Goal: Navigation & Orientation: Find specific page/section

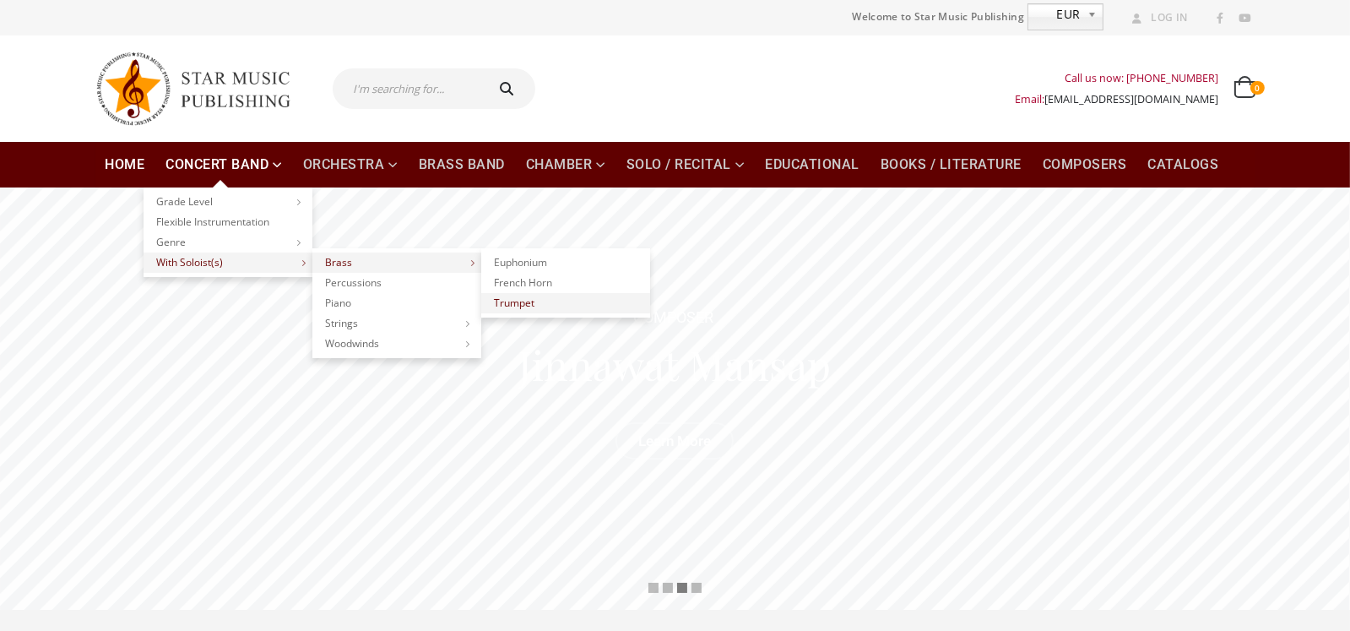
click at [510, 300] on link "Trumpet" at bounding box center [565, 303] width 169 height 20
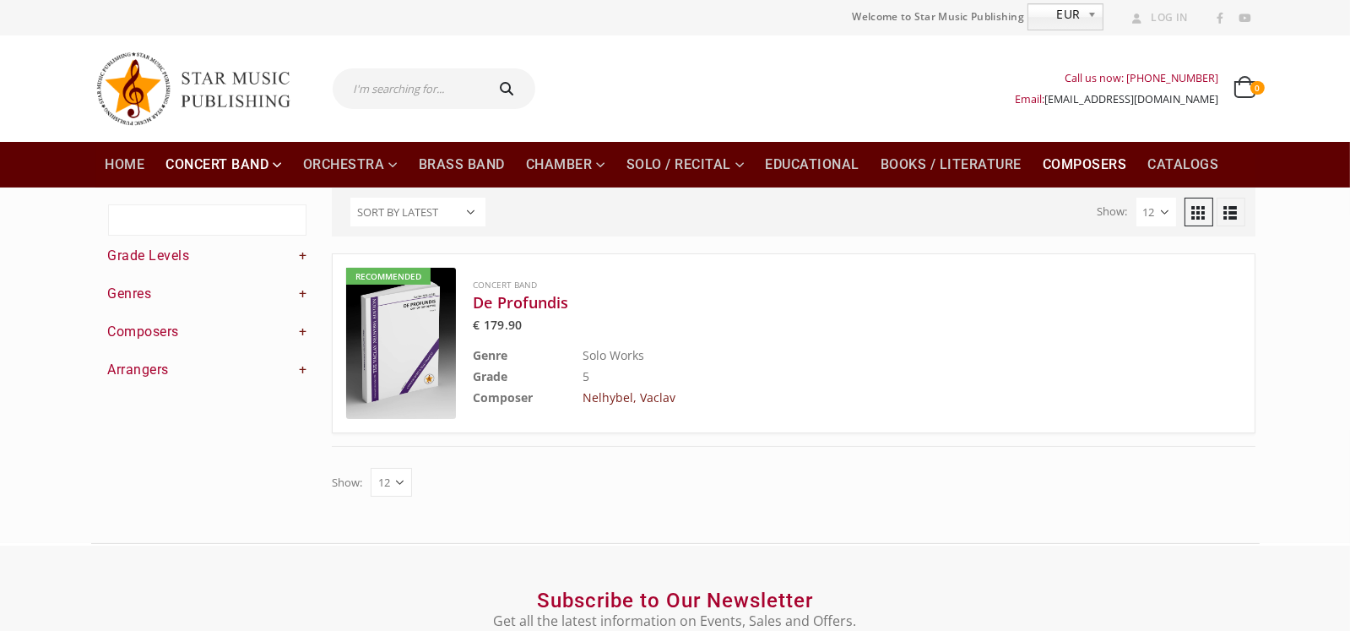
click at [1095, 160] on link "Composers" at bounding box center [1085, 165] width 105 height 46
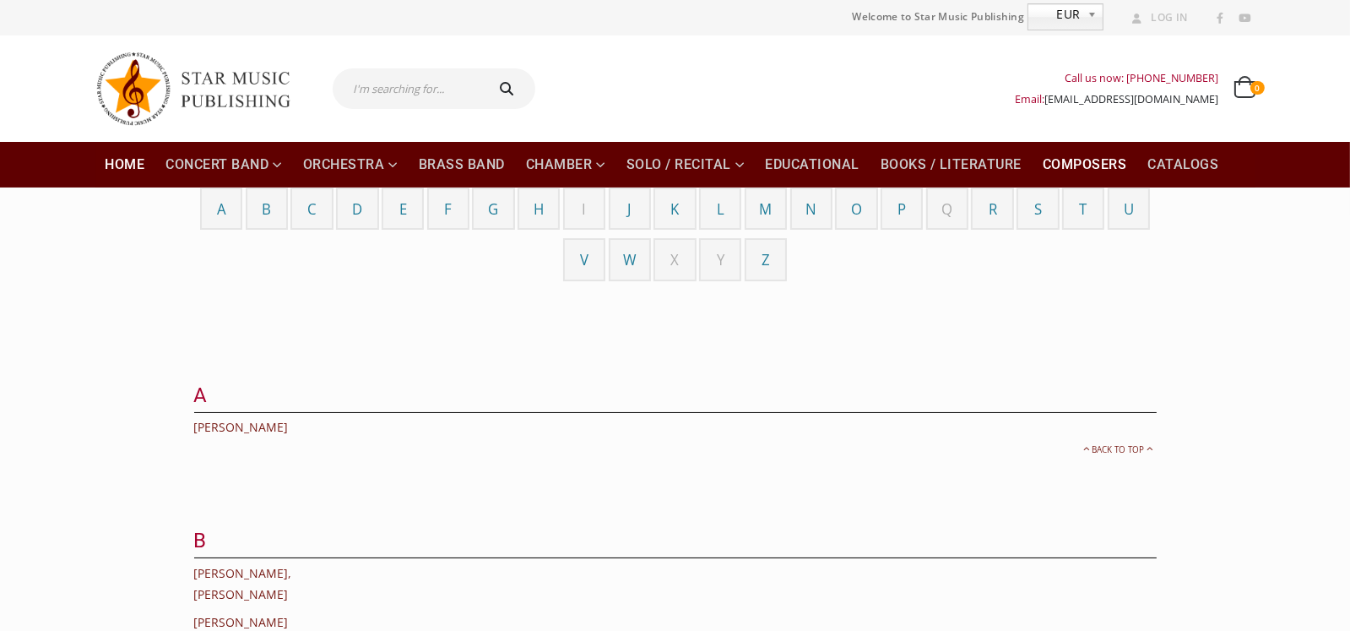
click at [118, 166] on link "Home" at bounding box center [125, 165] width 60 height 46
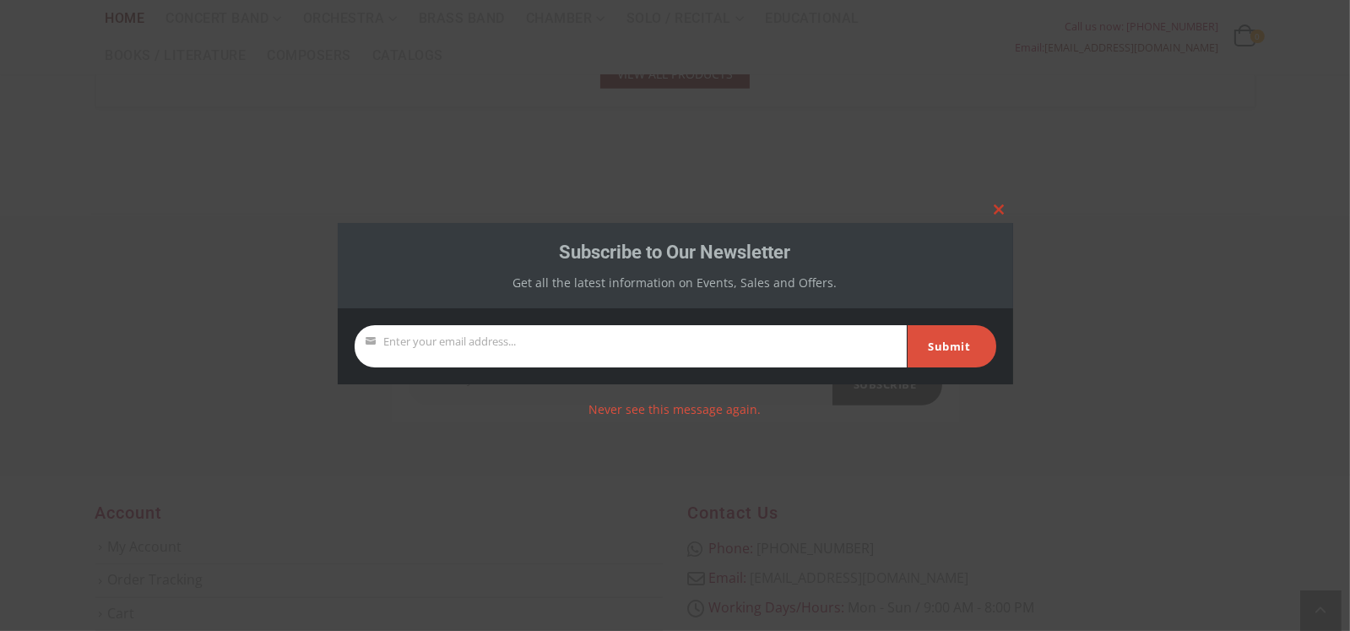
scroll to position [2195, 0]
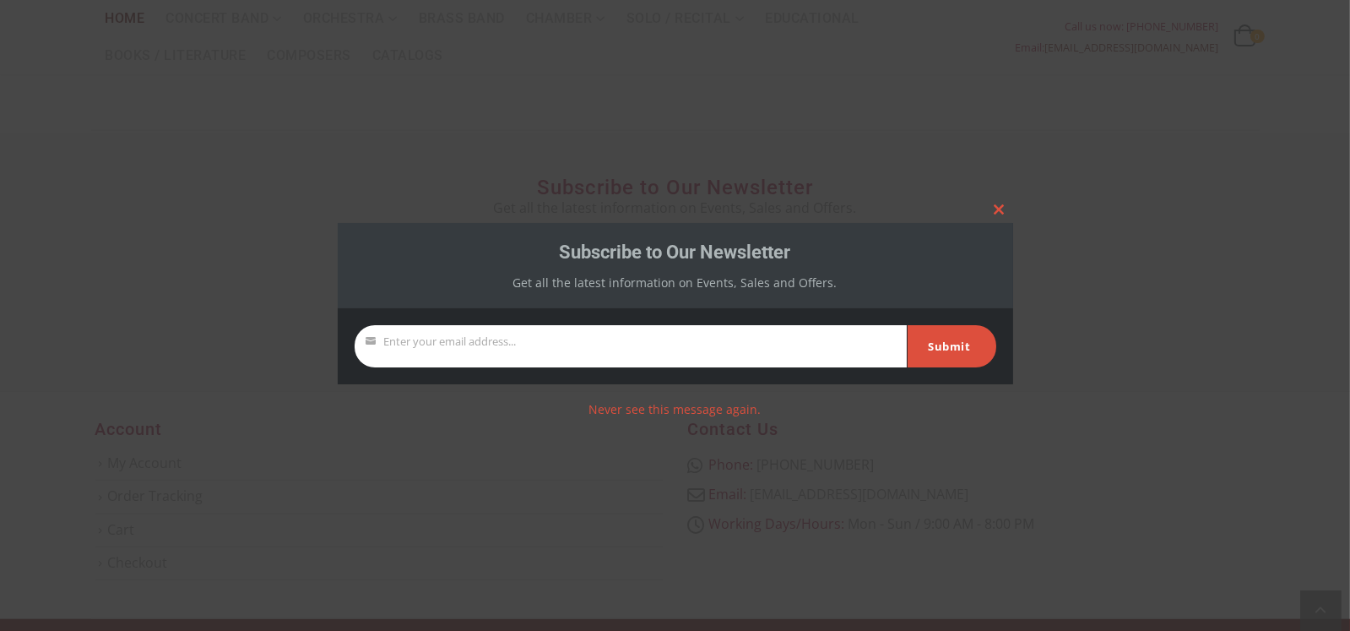
click at [1245, 267] on div at bounding box center [675, 315] width 1350 height 631
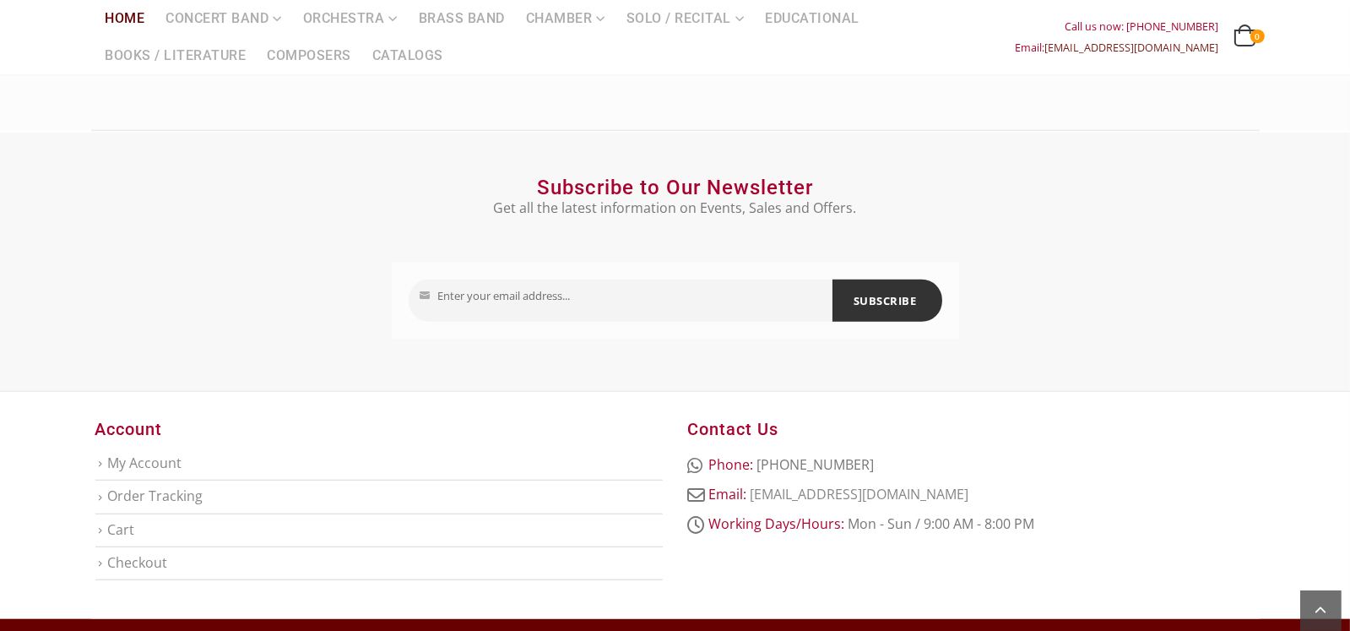
scroll to position [2222, 0]
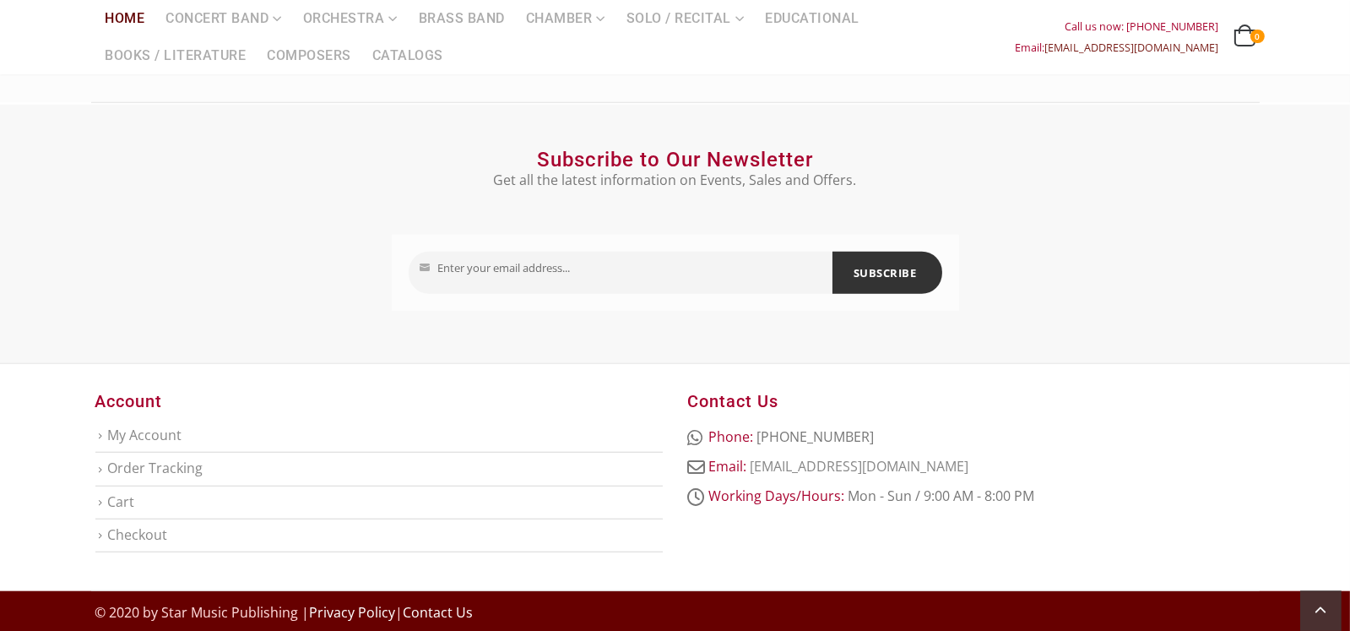
click at [452, 608] on link "Contact Us" at bounding box center [439, 612] width 70 height 19
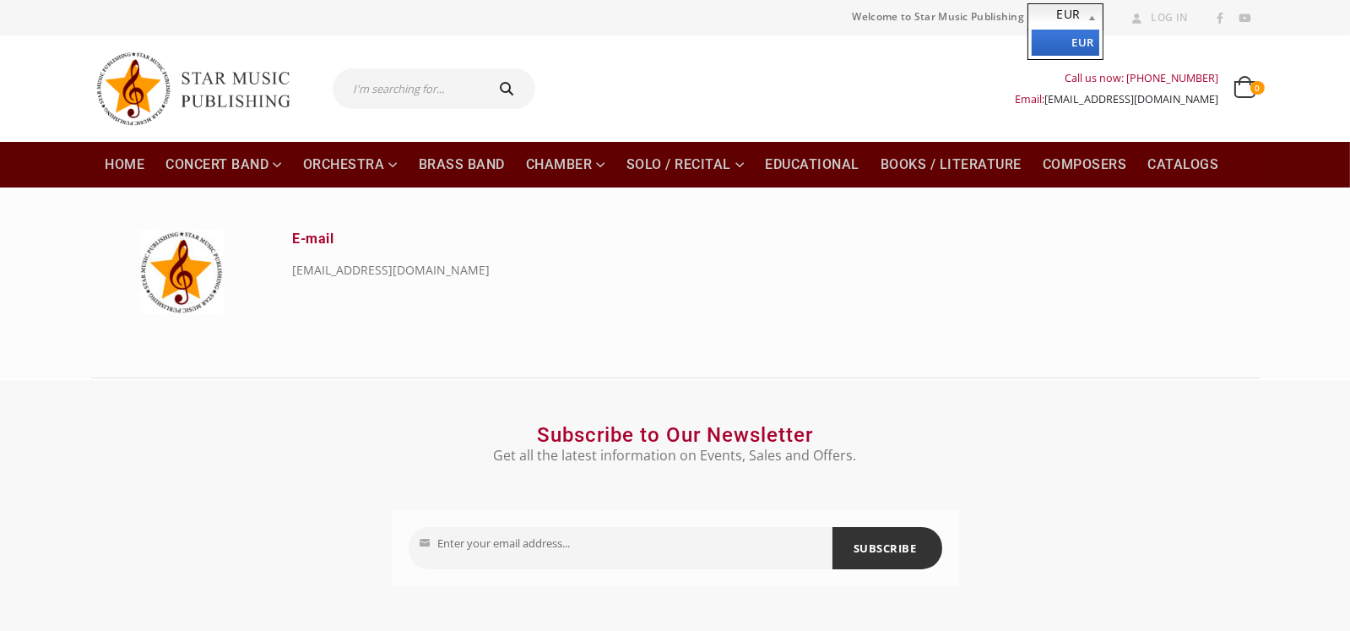
click at [1091, 10] on b at bounding box center [1095, 16] width 15 height 25
click at [140, 91] on img at bounding box center [200, 89] width 211 height 90
